Goal: Task Accomplishment & Management: Manage account settings

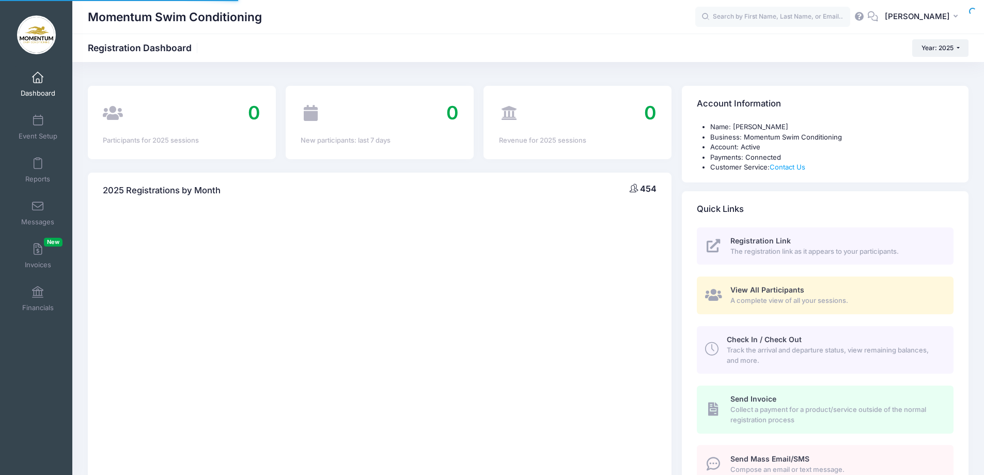
select select
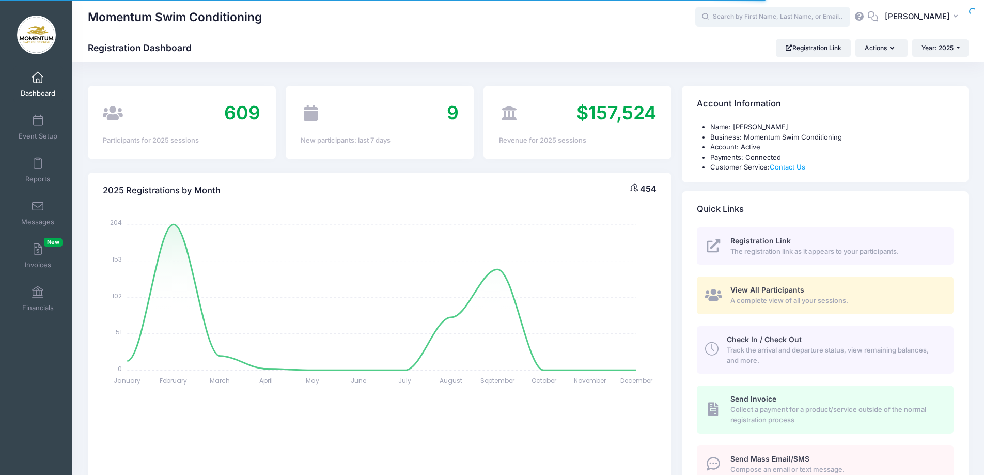
click at [738, 20] on input "text" at bounding box center [772, 17] width 155 height 21
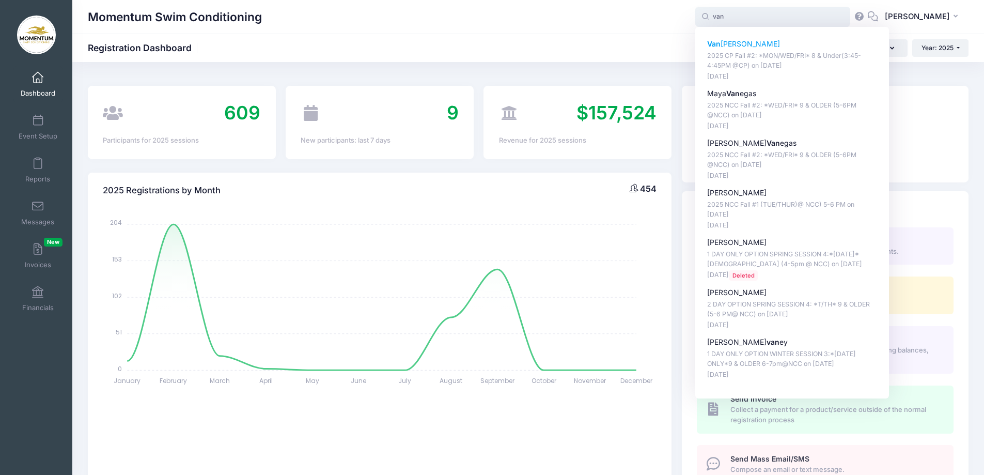
click at [721, 42] on strong "Van" at bounding box center [713, 43] width 13 height 9
type input "Vanessa DeLacey (2025 CP Fall #2: *MON/WED/FRI* 8 &amp; Under(3:45-4:45PM @CP),…"
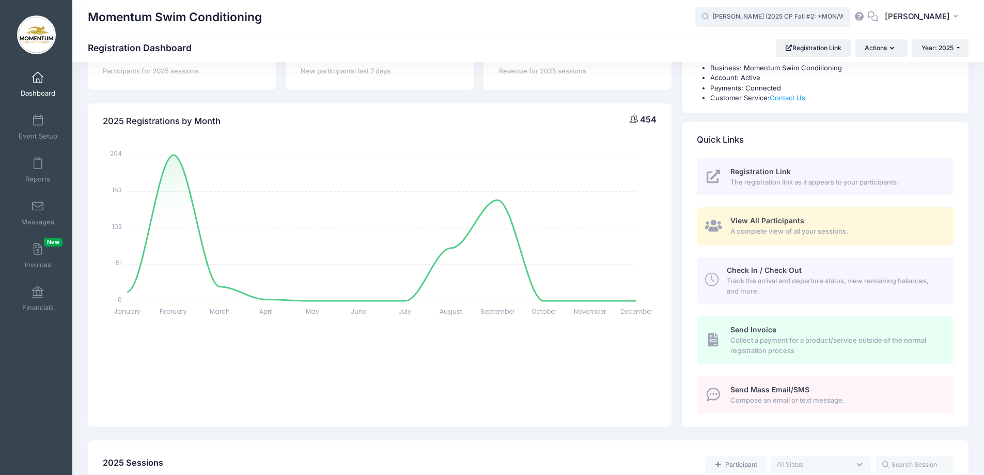
scroll to position [155, 0]
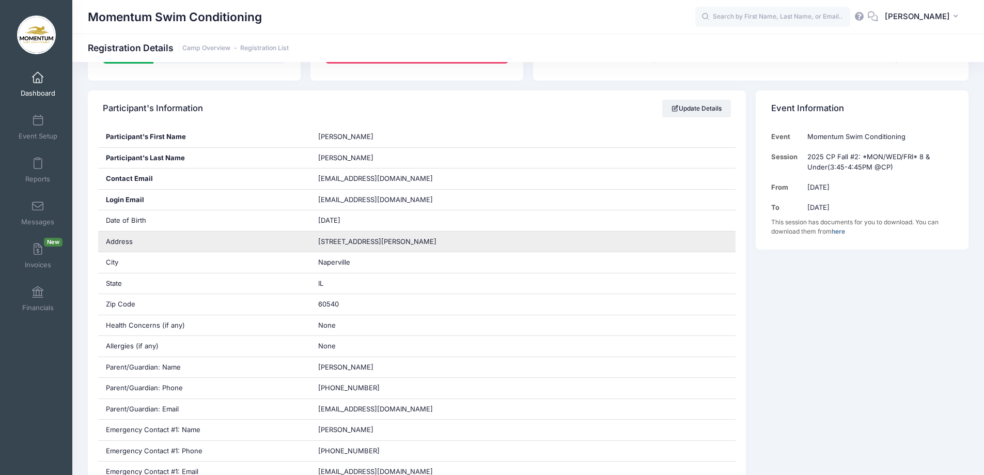
scroll to position [207, 0]
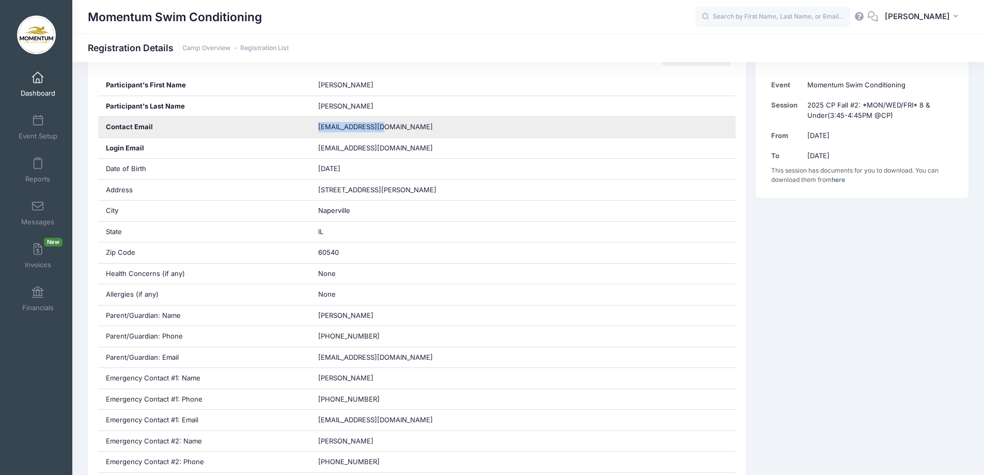
drag, startPoint x: 378, startPoint y: 124, endPoint x: 317, endPoint y: 125, distance: 61.0
click at [317, 125] on div "tjdelacey@aol.com" at bounding box center [522, 127] width 425 height 21
copy span "tjdelacey@aol.com"
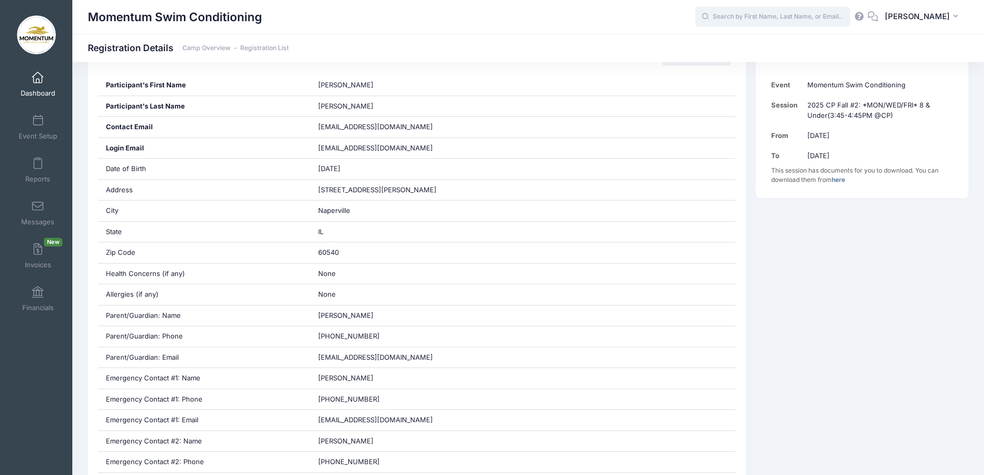
click at [762, 19] on input "text" at bounding box center [772, 17] width 155 height 21
click at [34, 113] on link "Event Setup" at bounding box center [37, 127] width 49 height 36
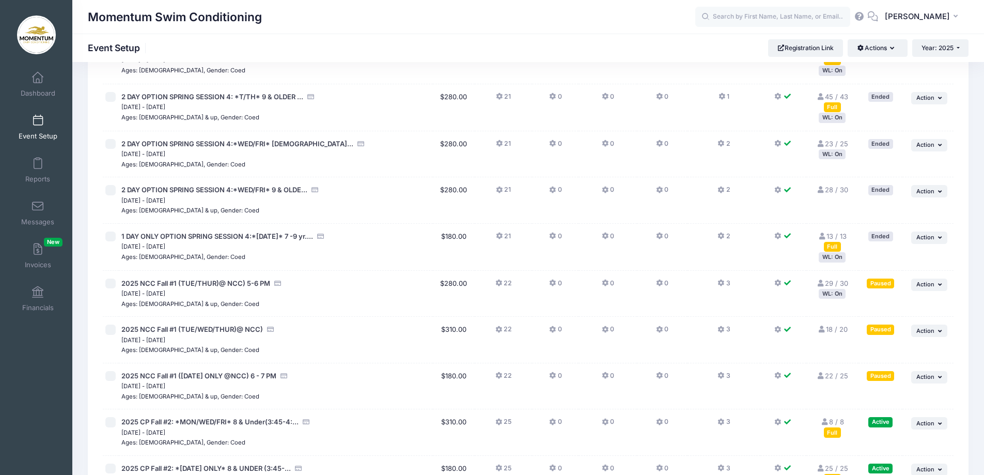
scroll to position [723, 0]
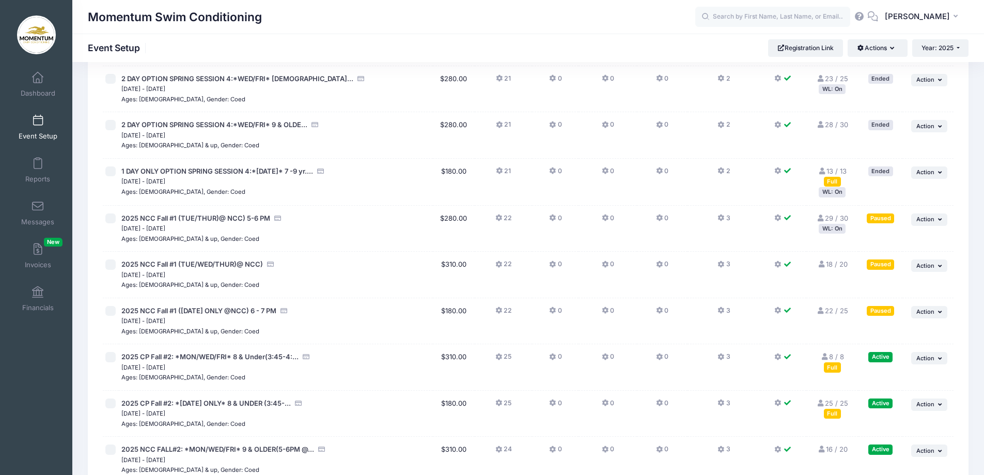
click at [832, 357] on link "8 / 8 Full" at bounding box center [832, 361] width 23 height 19
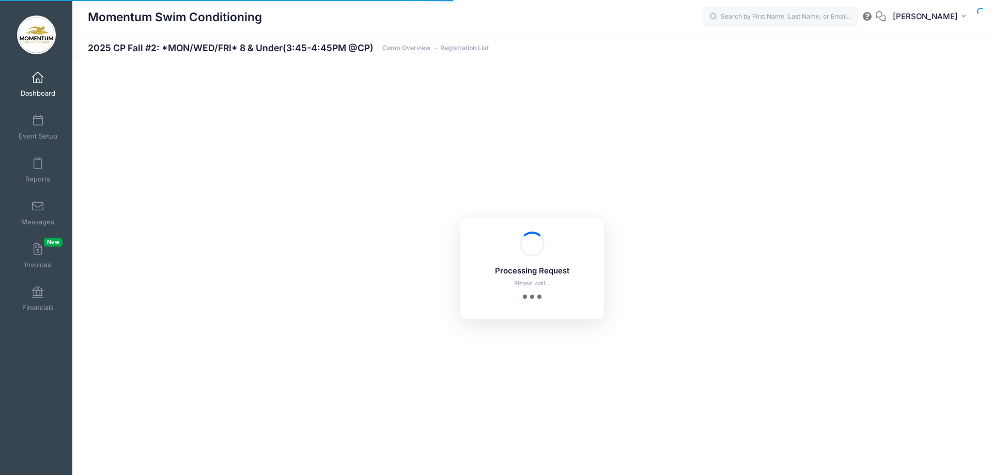
select select "10"
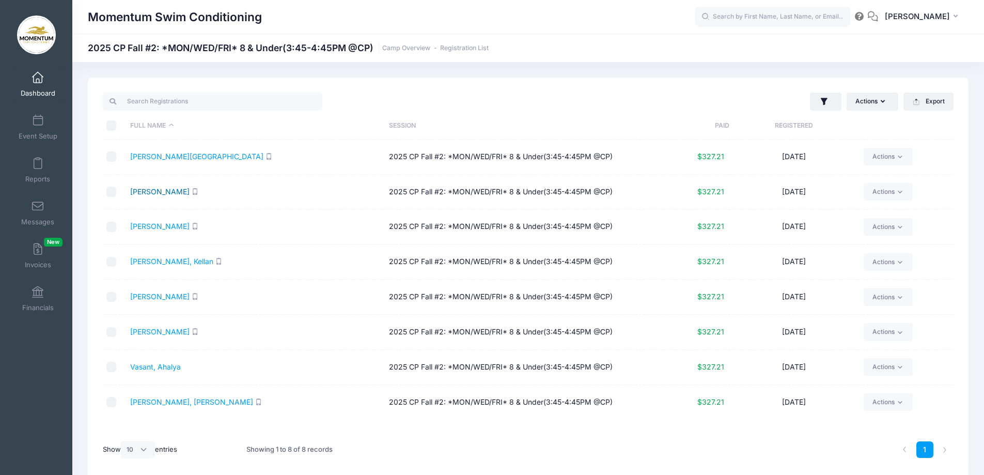
click at [164, 190] on link "Crawford, Aria" at bounding box center [159, 191] width 59 height 9
click at [41, 137] on span "Event Setup" at bounding box center [38, 136] width 39 height 9
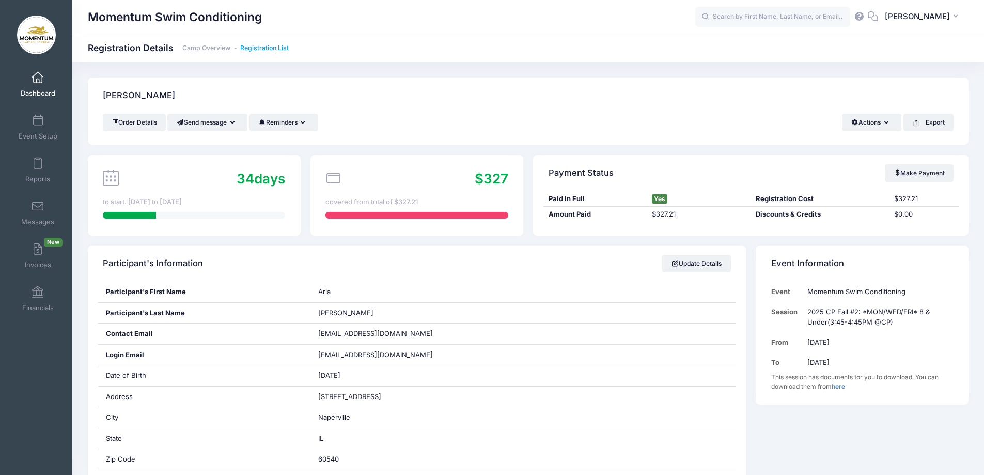
click at [256, 47] on link "Registration List" at bounding box center [264, 48] width 49 height 8
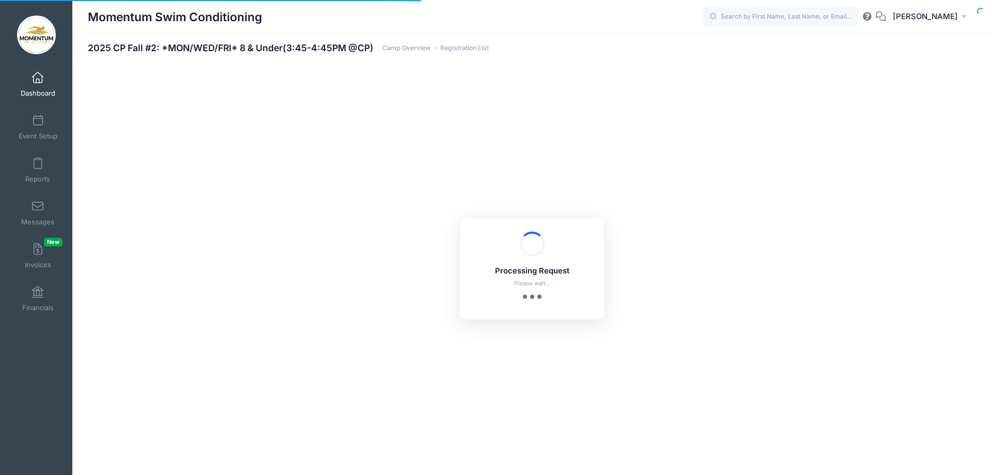
select select "10"
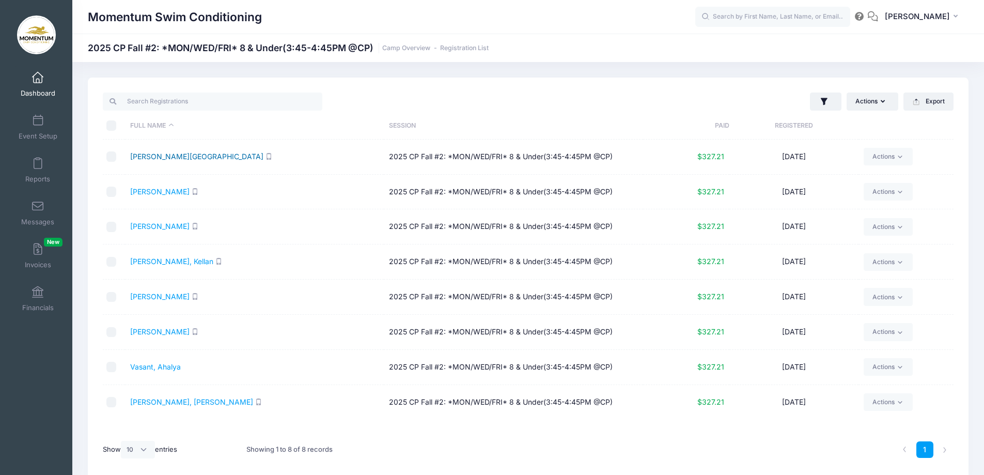
click at [144, 154] on link "[PERSON_NAME][GEOGRAPHIC_DATA]" at bounding box center [196, 156] width 133 height 9
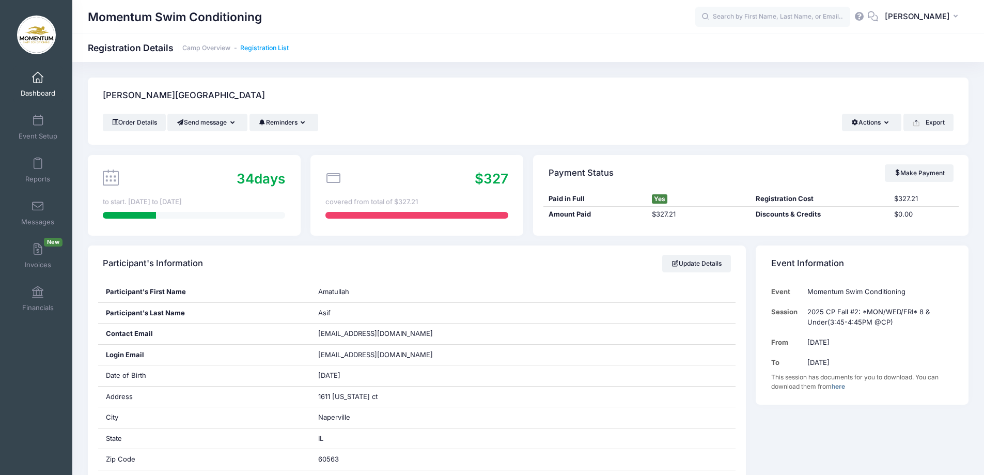
click at [275, 46] on link "Registration List" at bounding box center [264, 48] width 49 height 8
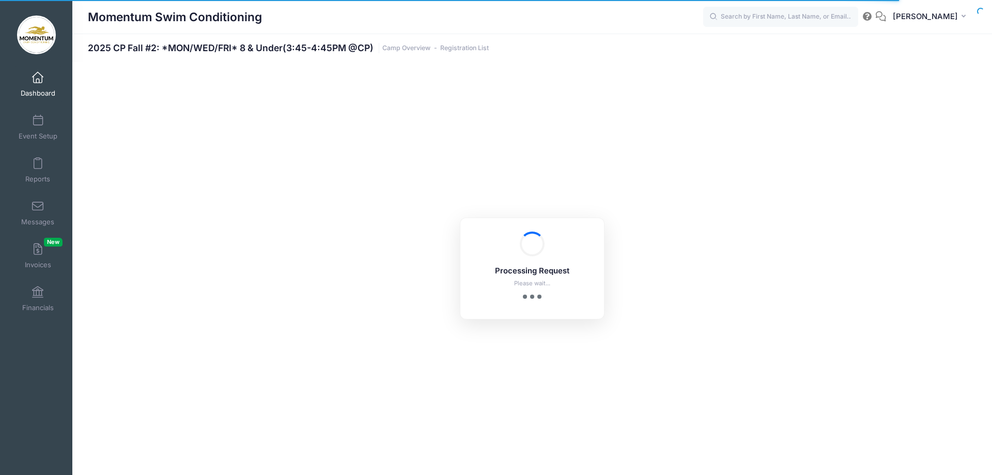
select select "10"
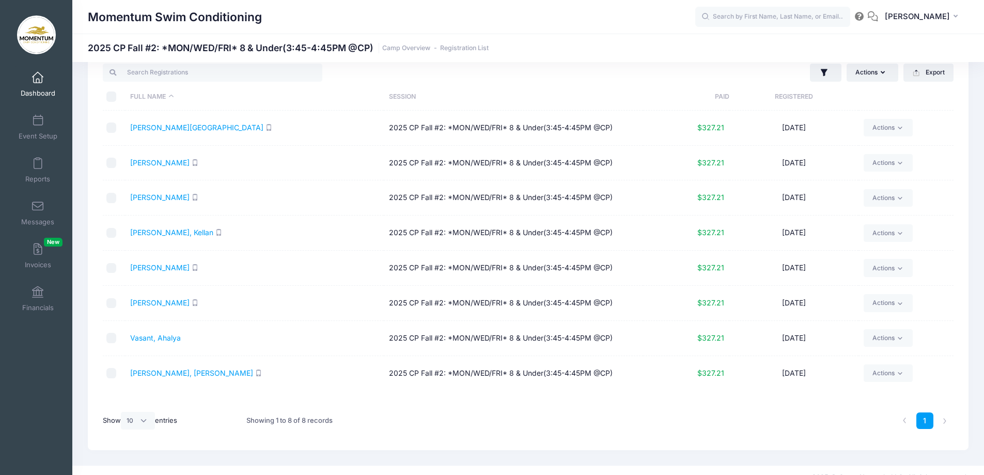
scroll to position [43, 0]
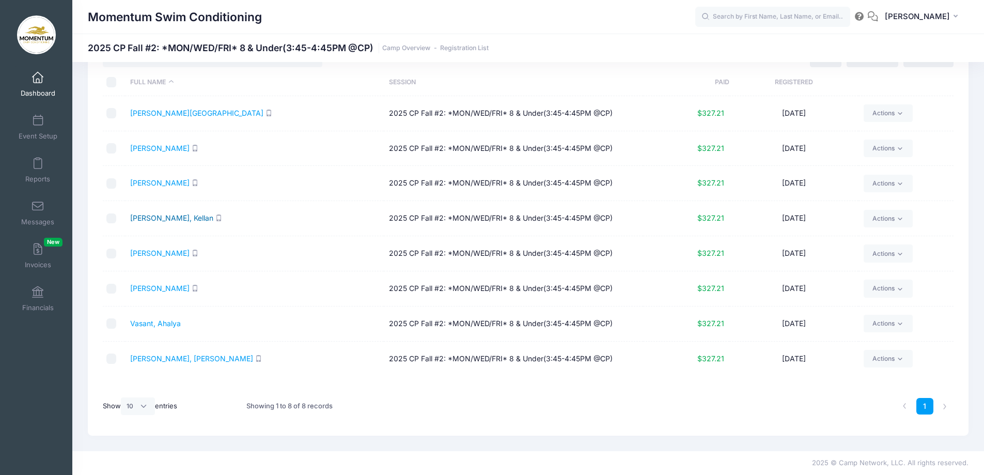
click at [145, 219] on link "Lindquist, Kellan" at bounding box center [171, 217] width 83 height 9
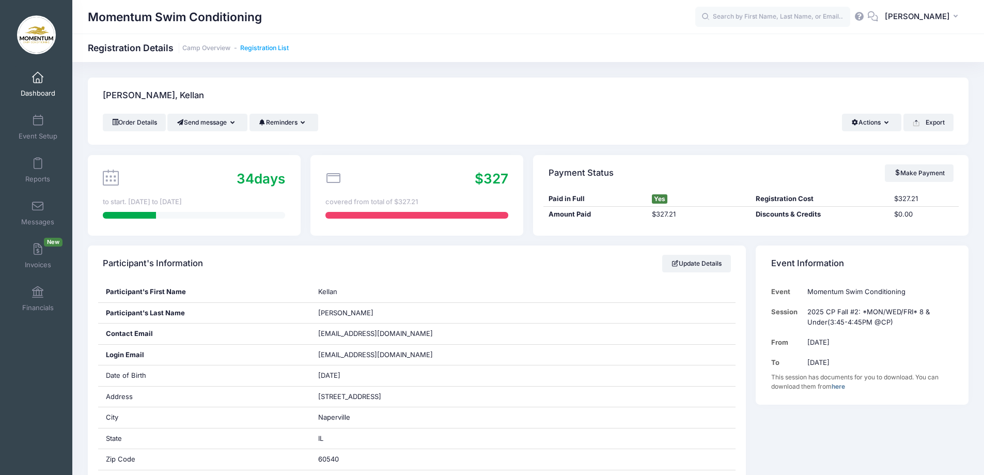
click at [252, 46] on link "Registration List" at bounding box center [264, 48] width 49 height 8
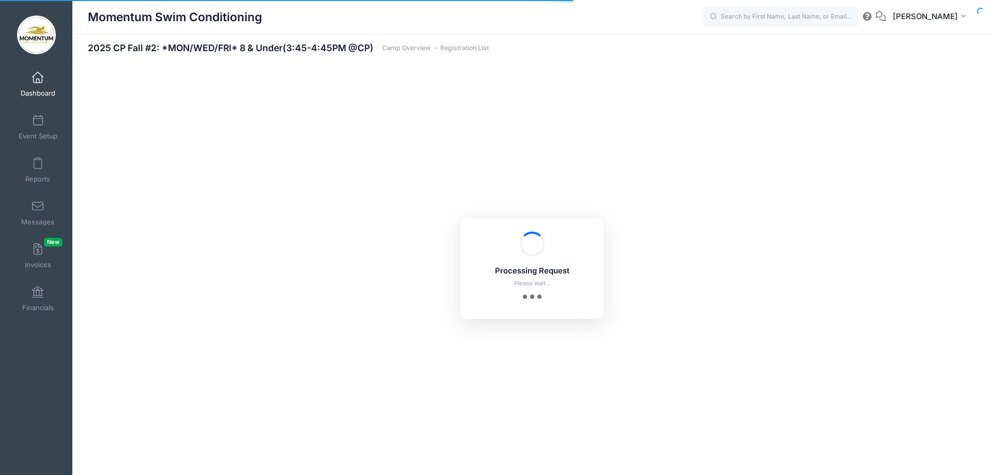
select select "10"
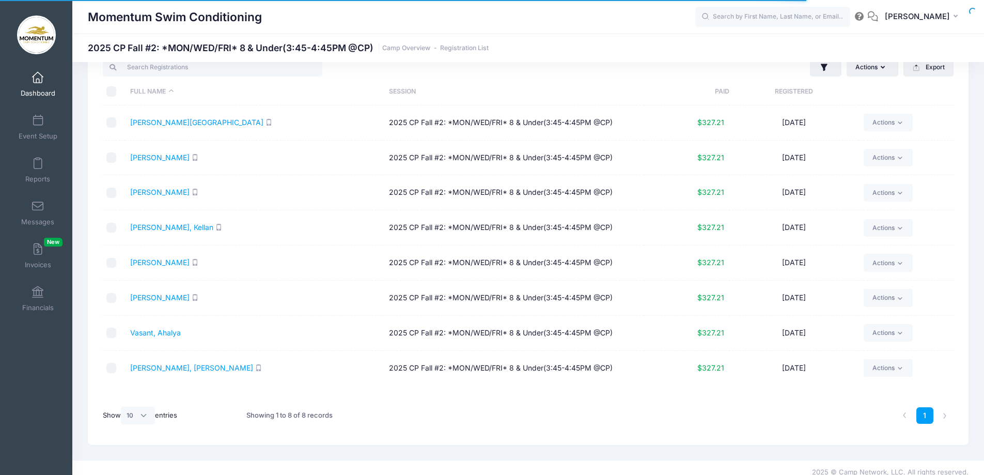
scroll to position [43, 0]
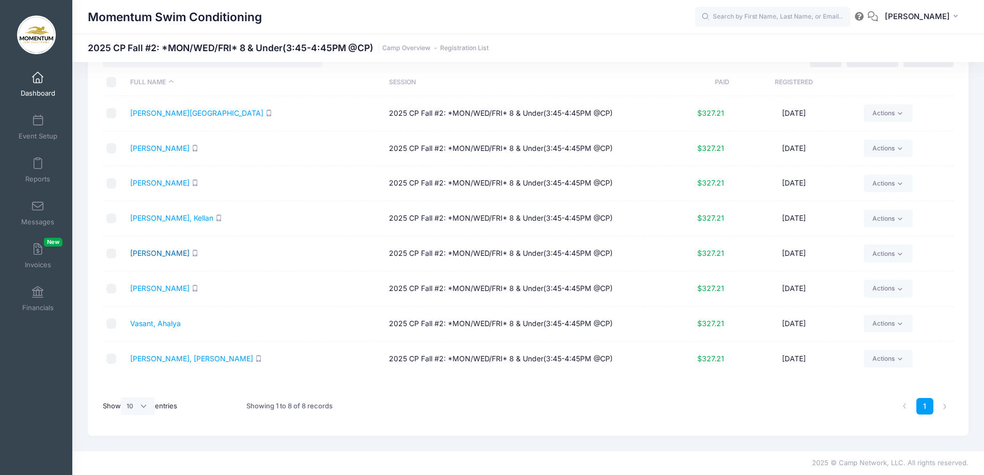
click at [162, 254] on link "Mehta, Shivam" at bounding box center [159, 252] width 59 height 9
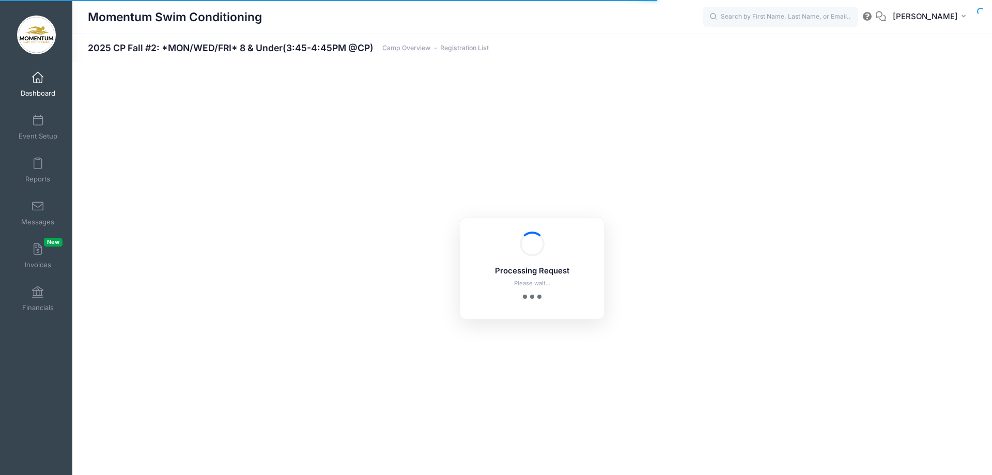
select select "10"
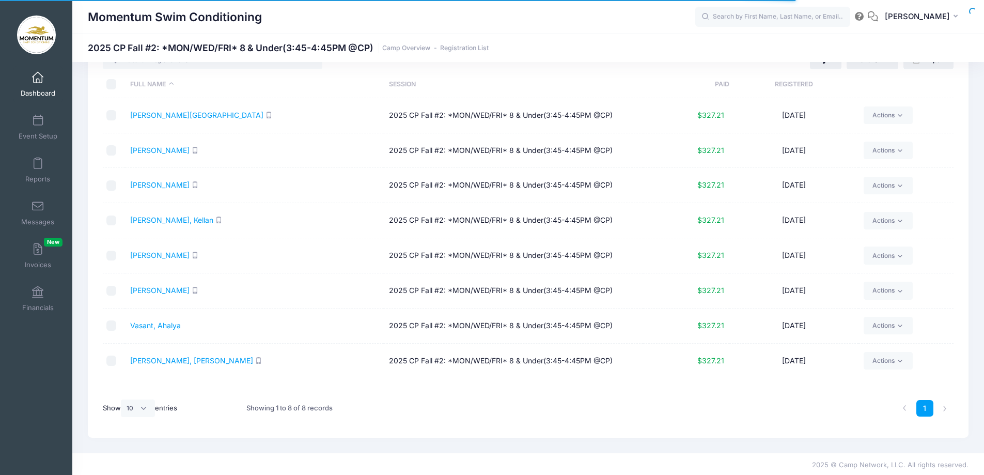
scroll to position [43, 0]
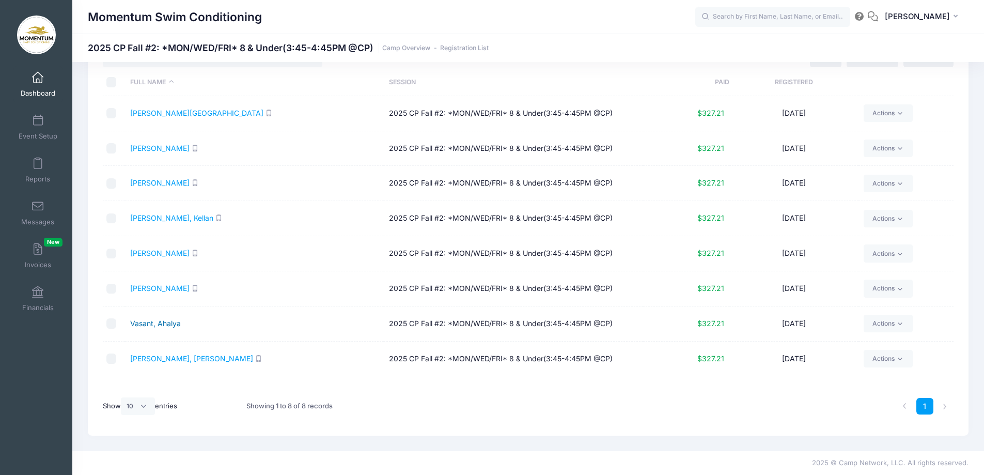
click at [168, 325] on link "Vasant, Ahalya" at bounding box center [155, 323] width 51 height 9
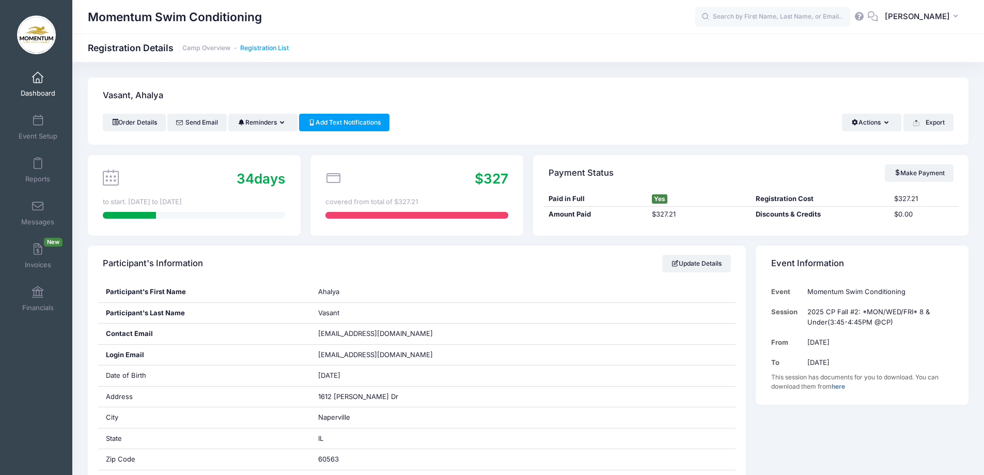
click at [258, 49] on link "Registration List" at bounding box center [264, 48] width 49 height 8
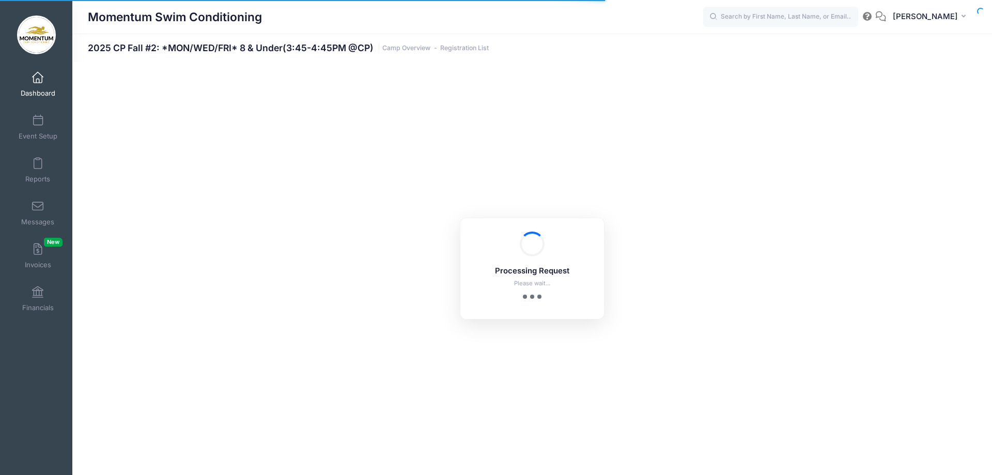
select select "10"
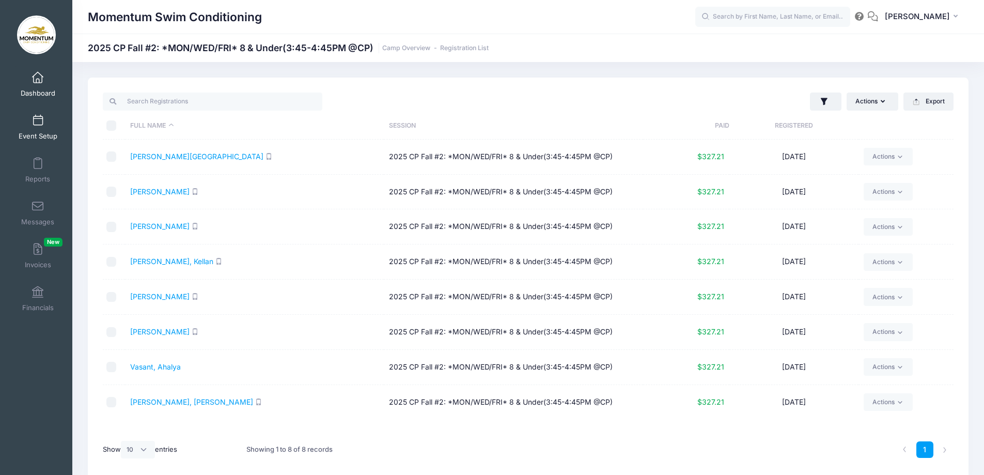
click at [42, 134] on span "Event Setup" at bounding box center [38, 136] width 39 height 9
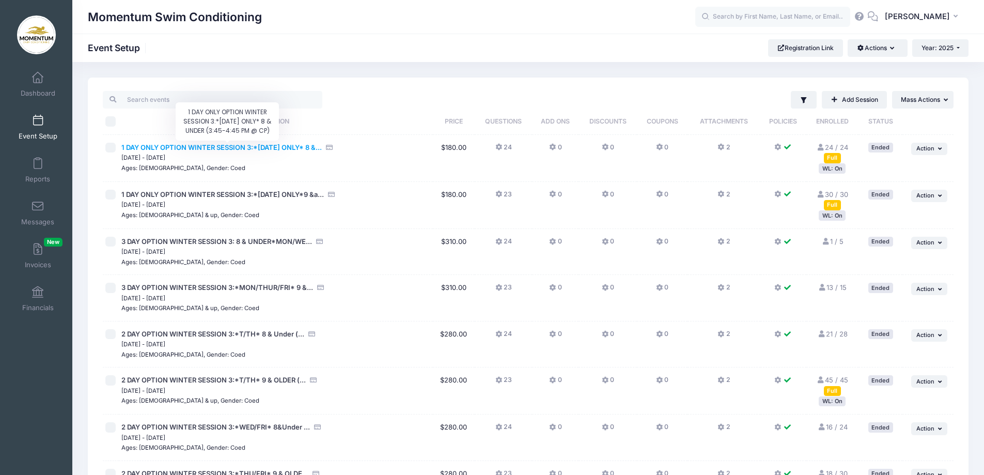
click at [268, 147] on span "1 DAY ONLY OPTION WINTER SESSION 3:*[DATE] ONLY* 8 &..." at bounding box center [221, 147] width 200 height 8
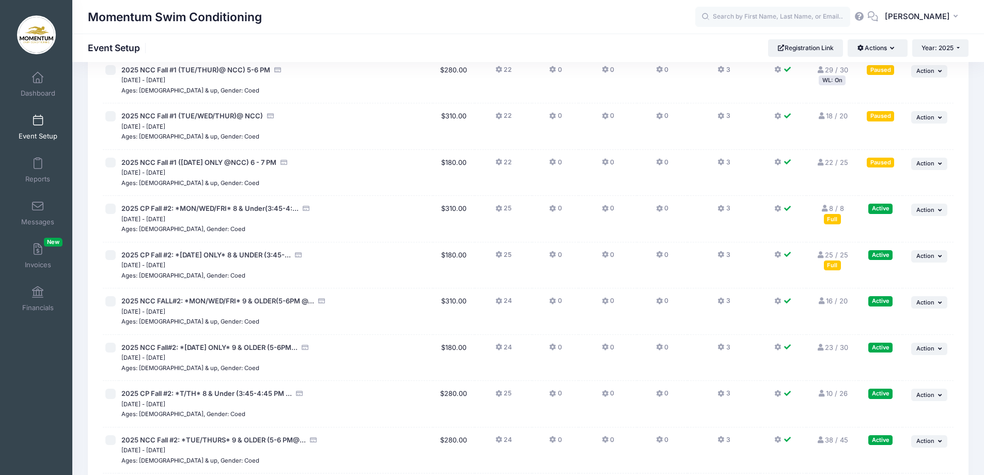
scroll to position [878, 0]
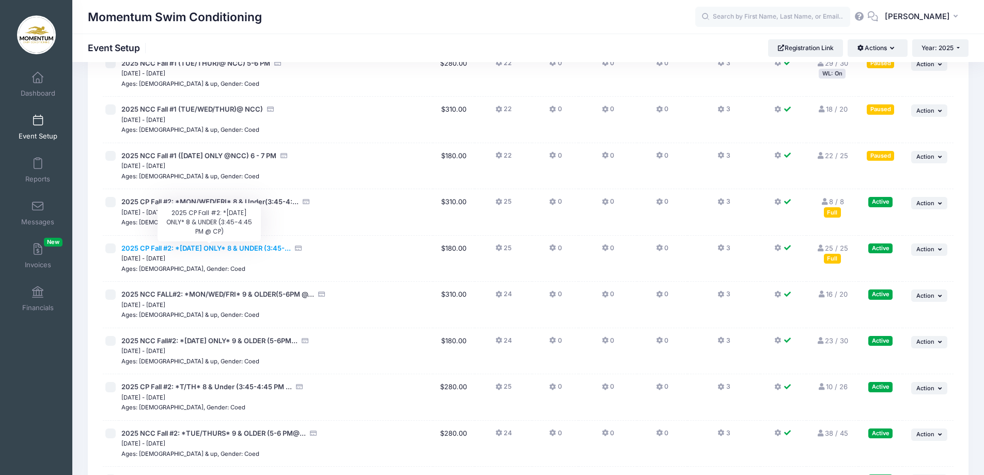
click at [211, 245] on span "2025 CP Fall #2: *[DATE] ONLY* 8 & UNDER (3:45-..." at bounding box center [205, 248] width 169 height 8
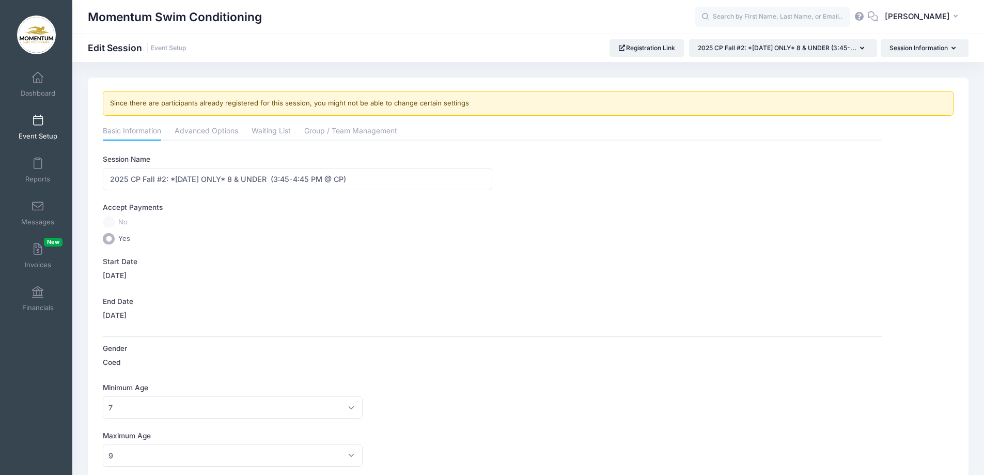
click at [42, 136] on span "Event Setup" at bounding box center [38, 136] width 39 height 9
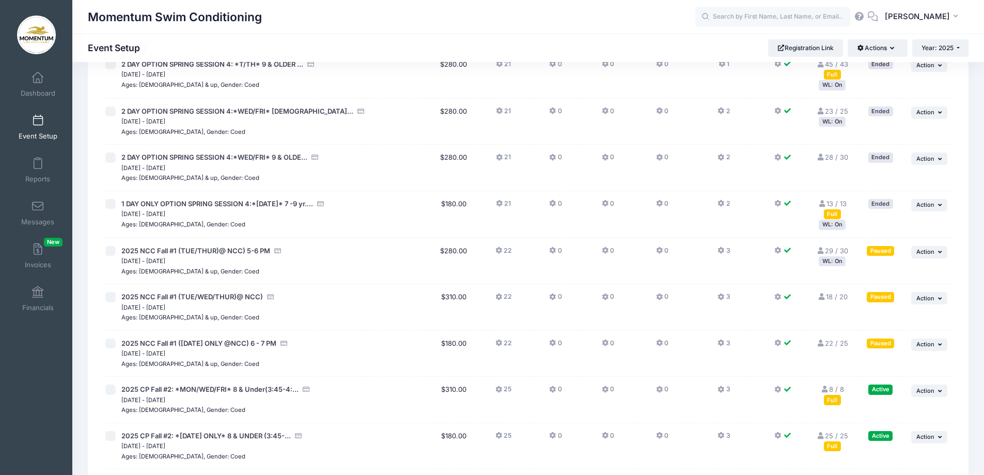
scroll to position [775, 0]
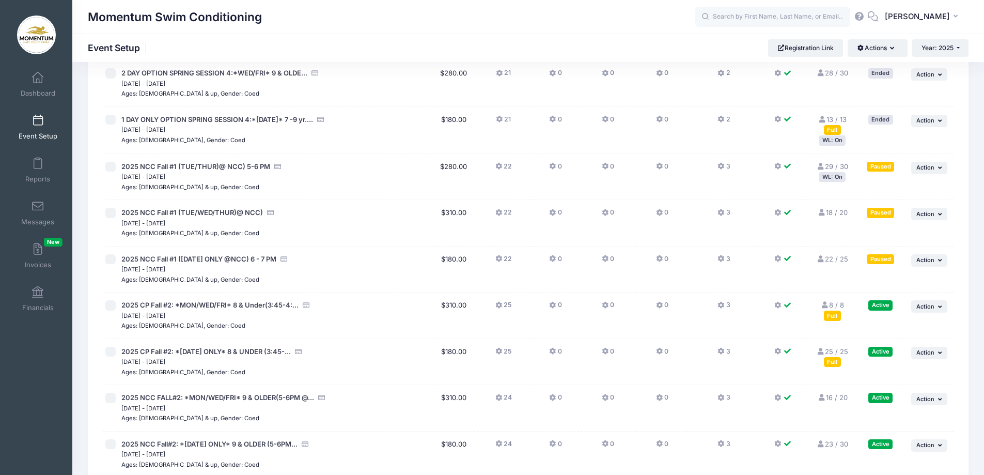
click at [830, 351] on link "25 / 25 Full" at bounding box center [833, 356] width 32 height 19
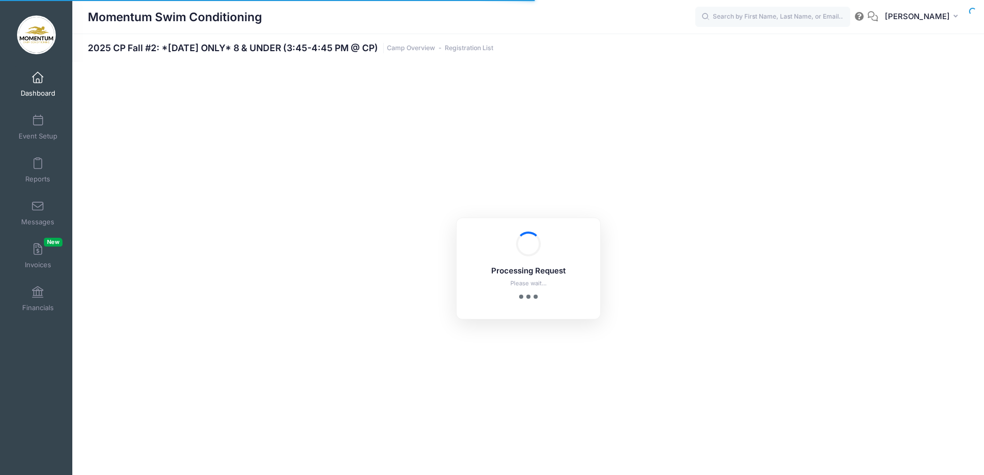
select select "10"
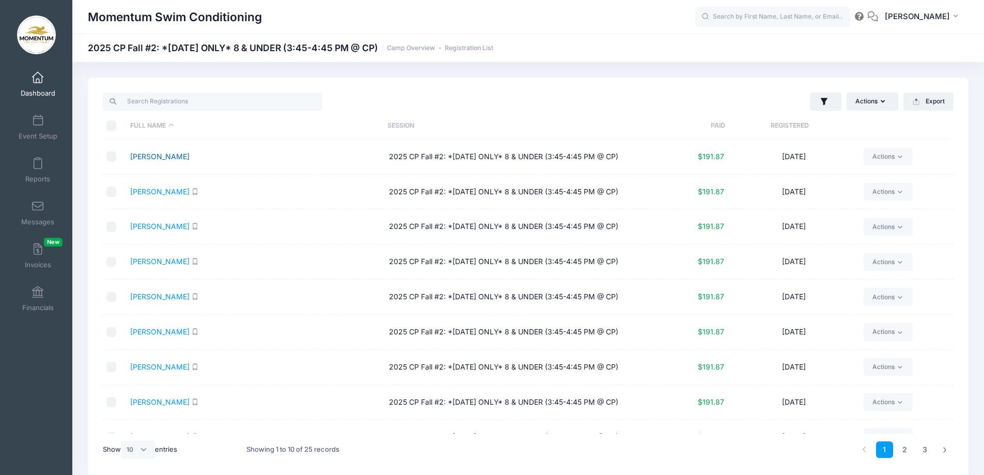
click at [179, 157] on link "[PERSON_NAME]" at bounding box center [159, 156] width 59 height 9
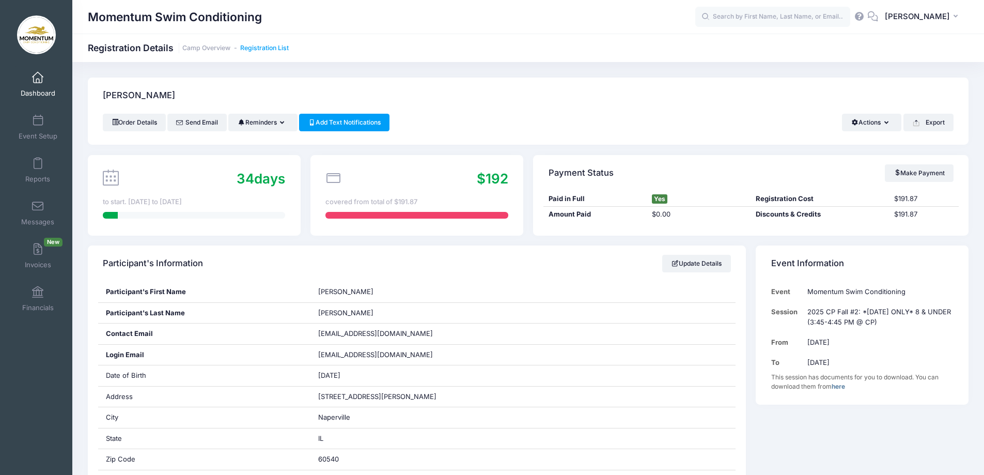
click at [278, 46] on link "Registration List" at bounding box center [264, 48] width 49 height 8
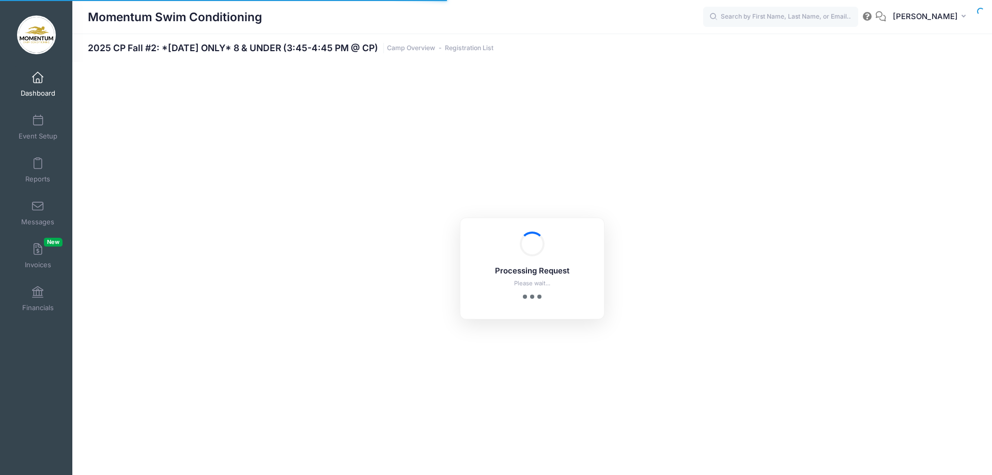
select select "10"
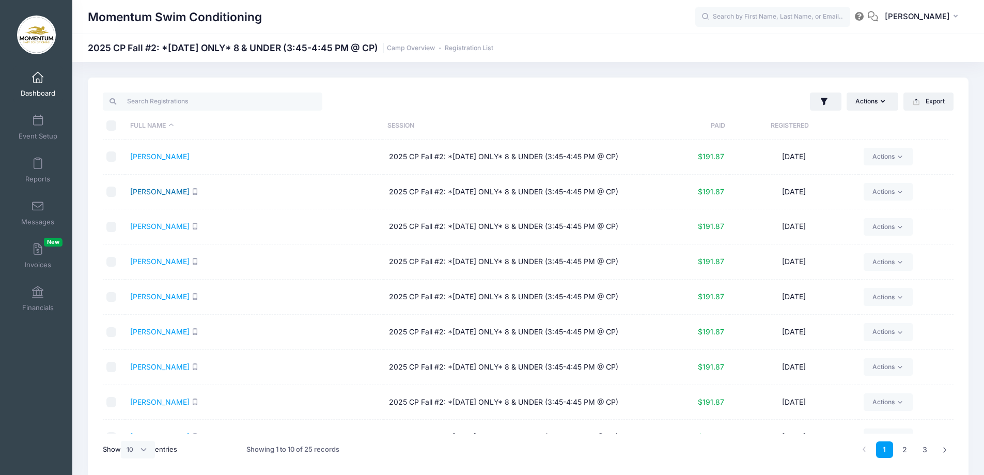
click at [160, 193] on link "[PERSON_NAME]" at bounding box center [159, 191] width 59 height 9
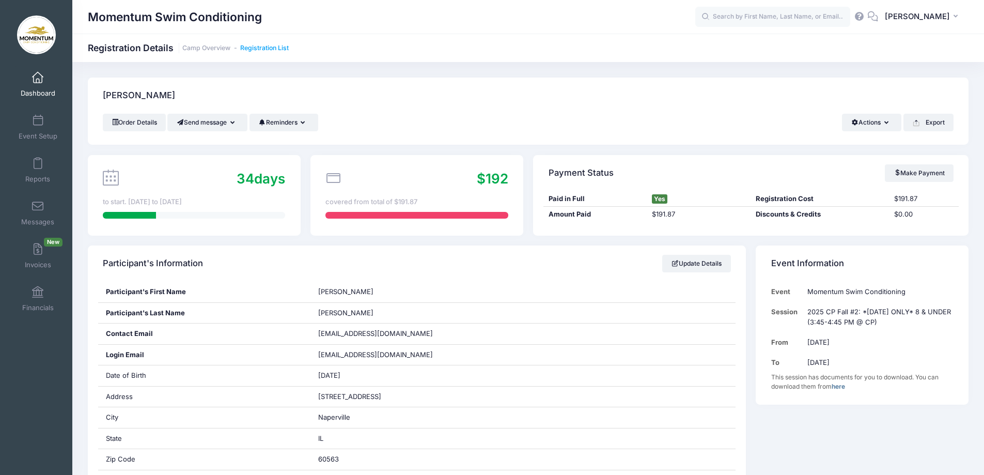
click at [249, 48] on link "Registration List" at bounding box center [264, 48] width 49 height 8
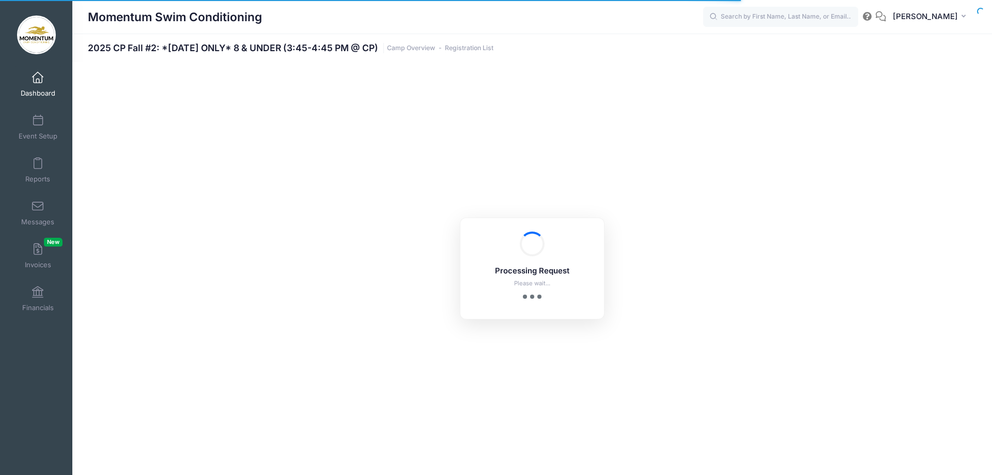
select select "10"
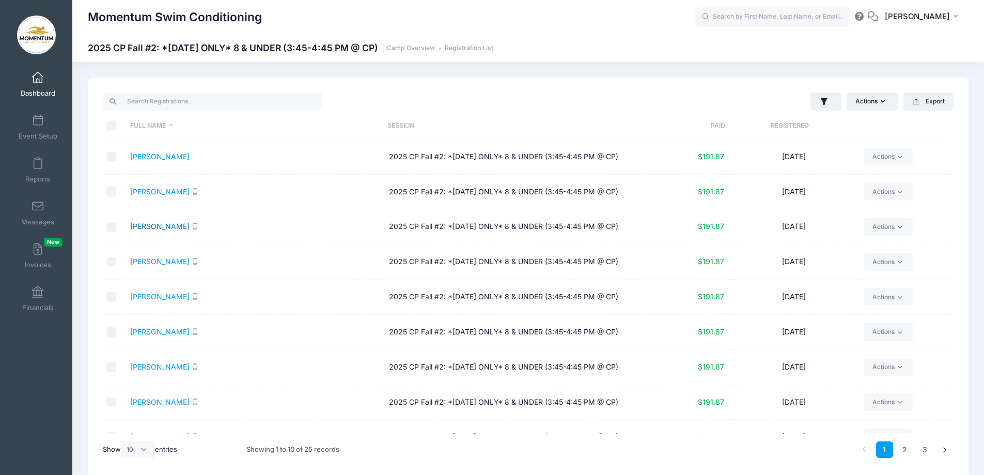
click at [148, 224] on link "[PERSON_NAME]" at bounding box center [159, 226] width 59 height 9
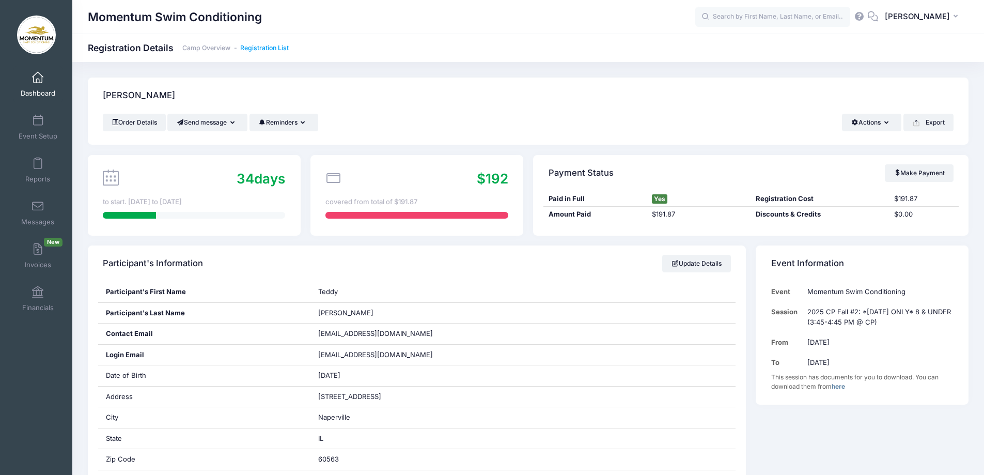
click at [271, 49] on link "Registration List" at bounding box center [264, 48] width 49 height 8
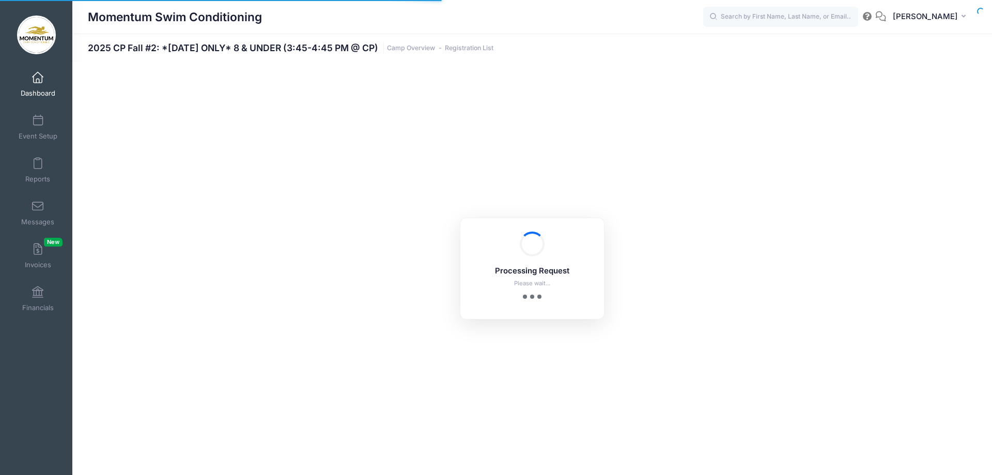
select select "10"
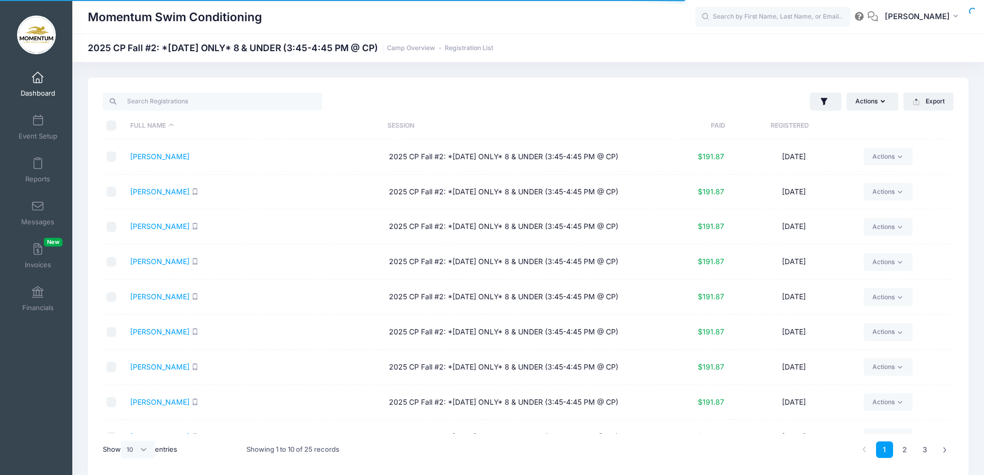
scroll to position [56, 0]
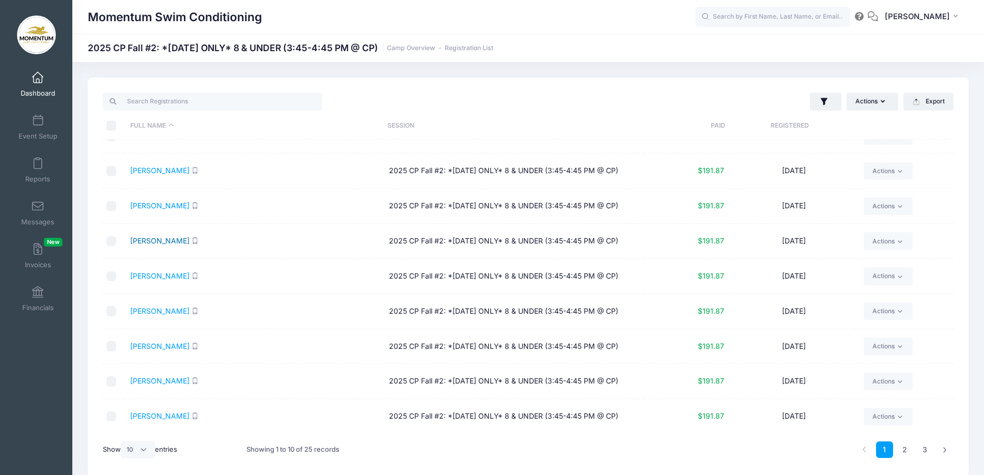
click at [151, 240] on link "[PERSON_NAME]" at bounding box center [159, 240] width 59 height 9
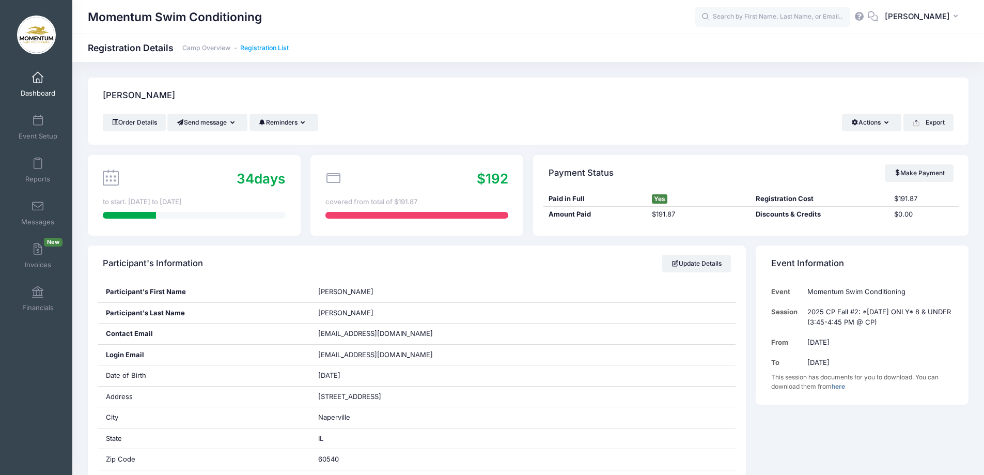
click at [264, 48] on link "Registration List" at bounding box center [264, 48] width 49 height 8
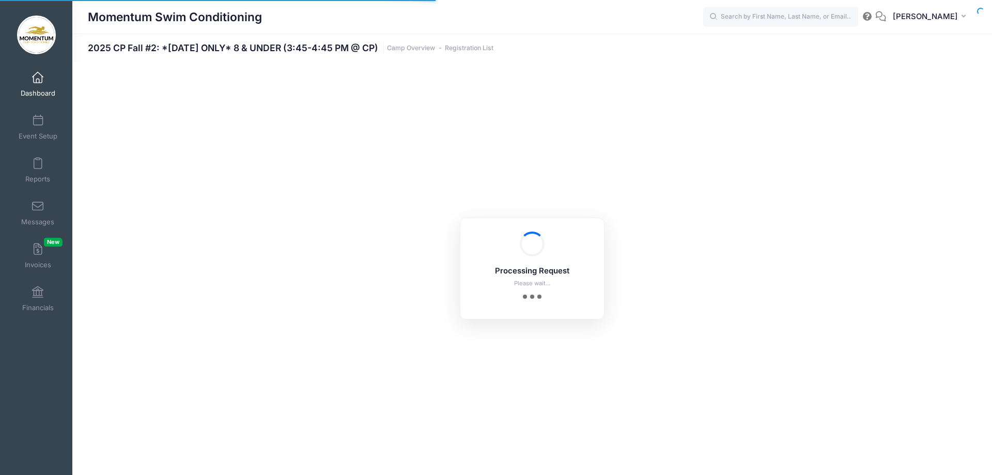
select select "10"
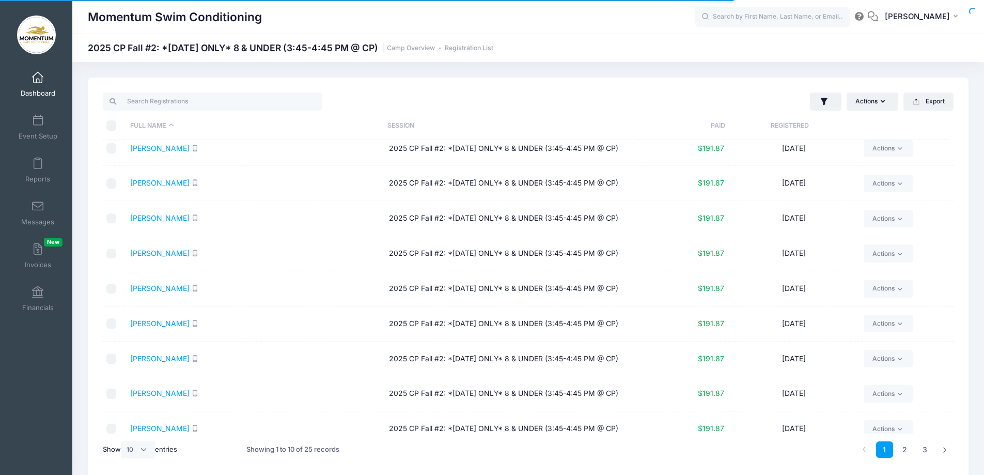
scroll to position [56, 0]
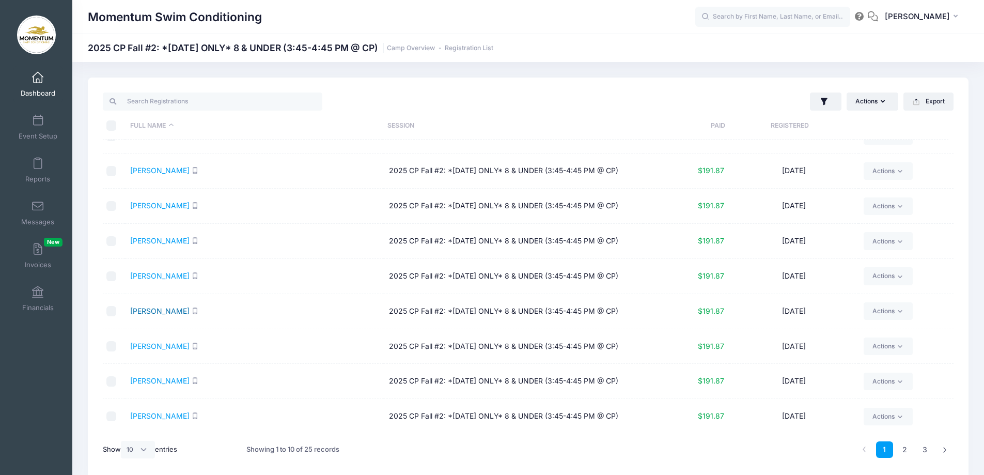
click at [168, 314] on link "Izenstark, Sam" at bounding box center [159, 310] width 59 height 9
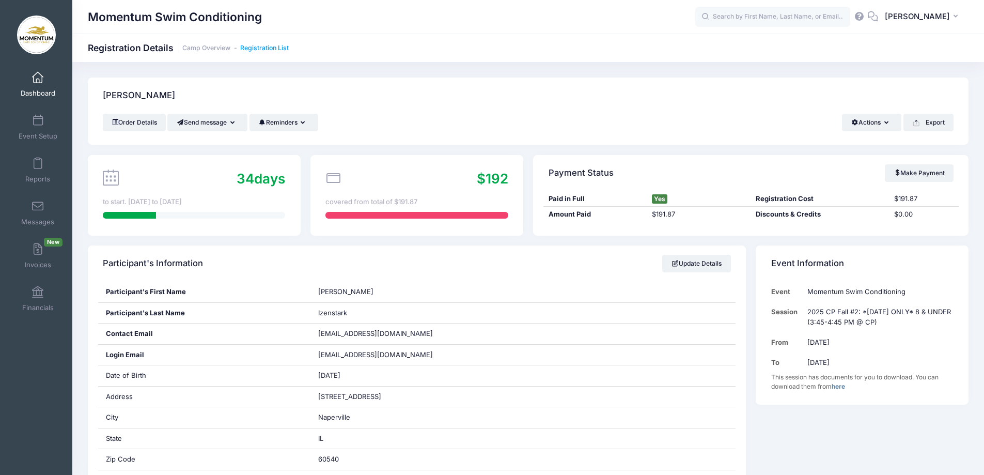
click at [264, 44] on link "Registration List" at bounding box center [264, 48] width 49 height 8
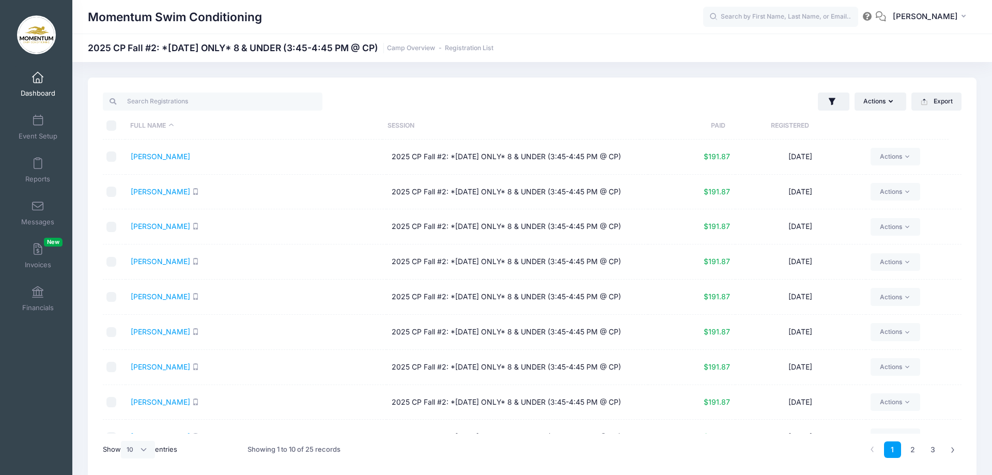
select select "10"
click at [163, 400] on link "[PERSON_NAME]" at bounding box center [159, 401] width 59 height 9
